Goal: Transaction & Acquisition: Purchase product/service

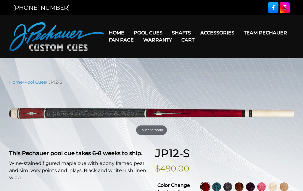
select select "********"
select select "*****"
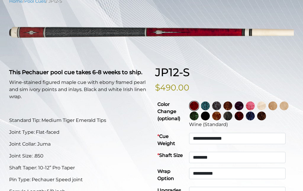
scroll to position [81, 0]
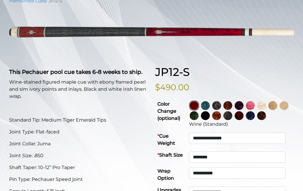
click at [210, 107] on img at bounding box center [205, 105] width 9 height 9
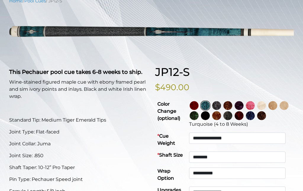
click at [221, 106] on img at bounding box center [216, 105] width 9 height 9
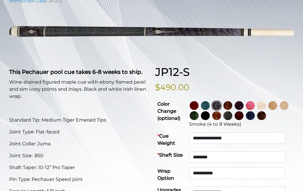
click at [199, 117] on img at bounding box center [194, 115] width 9 height 9
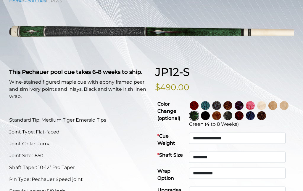
click at [210, 117] on img at bounding box center [205, 115] width 9 height 9
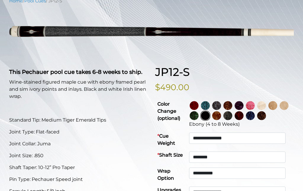
click at [244, 117] on img at bounding box center [239, 115] width 9 height 9
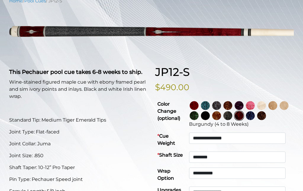
click at [255, 117] on img at bounding box center [250, 115] width 9 height 9
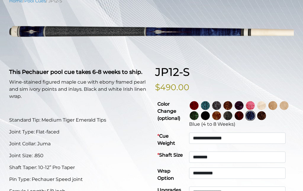
click at [266, 116] on img at bounding box center [262, 115] width 9 height 9
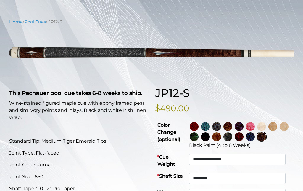
scroll to position [71, 0]
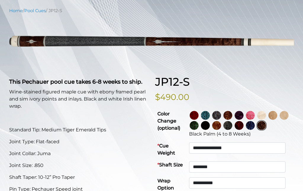
click at [221, 116] on img at bounding box center [216, 115] width 9 height 9
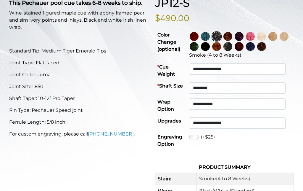
scroll to position [151, 0]
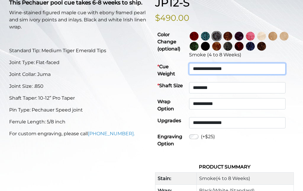
click at [283, 70] on select "**********" at bounding box center [237, 68] width 97 height 11
select select "*****"
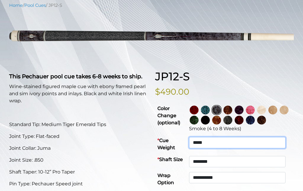
scroll to position [88, 0]
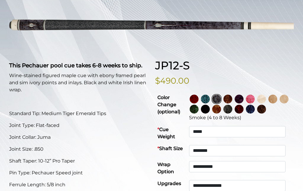
click at [233, 109] on img at bounding box center [228, 109] width 9 height 9
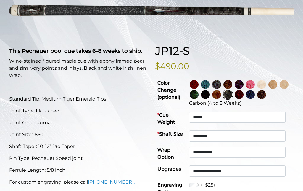
scroll to position [93, 0]
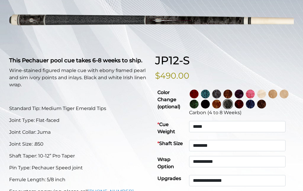
click at [221, 93] on img at bounding box center [216, 94] width 9 height 9
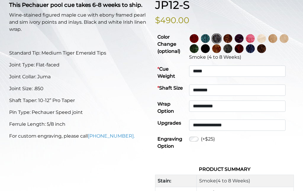
scroll to position [144, 0]
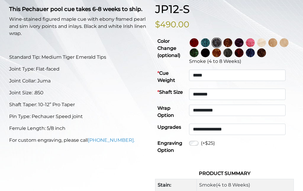
click at [199, 53] on img at bounding box center [194, 52] width 9 height 9
click at [233, 51] on img at bounding box center [228, 52] width 9 height 9
click at [257, 51] on link at bounding box center [251, 53] width 11 height 10
click at [255, 53] on img at bounding box center [250, 52] width 9 height 9
click at [266, 53] on img at bounding box center [262, 52] width 9 height 9
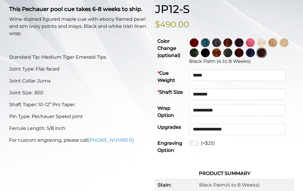
click at [266, 43] on img at bounding box center [262, 42] width 9 height 9
click at [255, 45] on img at bounding box center [250, 42] width 9 height 9
click at [244, 42] on img at bounding box center [239, 42] width 9 height 9
click at [233, 43] on img at bounding box center [228, 42] width 9 height 9
click at [221, 46] on img at bounding box center [216, 42] width 9 height 9
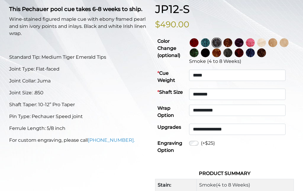
click at [233, 54] on img at bounding box center [228, 52] width 9 height 9
click at [221, 42] on img at bounding box center [216, 42] width 9 height 9
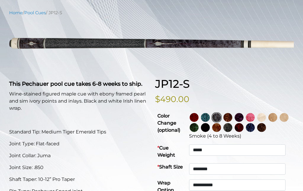
scroll to position [68, 0]
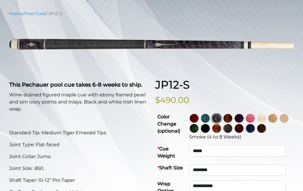
click at [210, 127] on img at bounding box center [205, 128] width 9 height 9
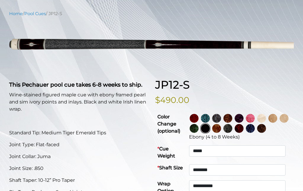
click at [233, 125] on img at bounding box center [228, 128] width 9 height 9
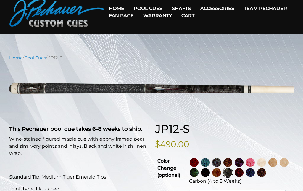
scroll to position [24, 0]
click at [221, 162] on img at bounding box center [216, 162] width 9 height 9
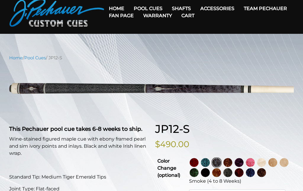
click at [233, 172] on img at bounding box center [228, 172] width 9 height 9
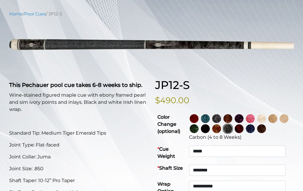
scroll to position [68, 0]
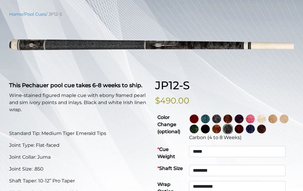
click at [221, 117] on img at bounding box center [216, 118] width 9 height 9
